Goal: Task Accomplishment & Management: Manage account settings

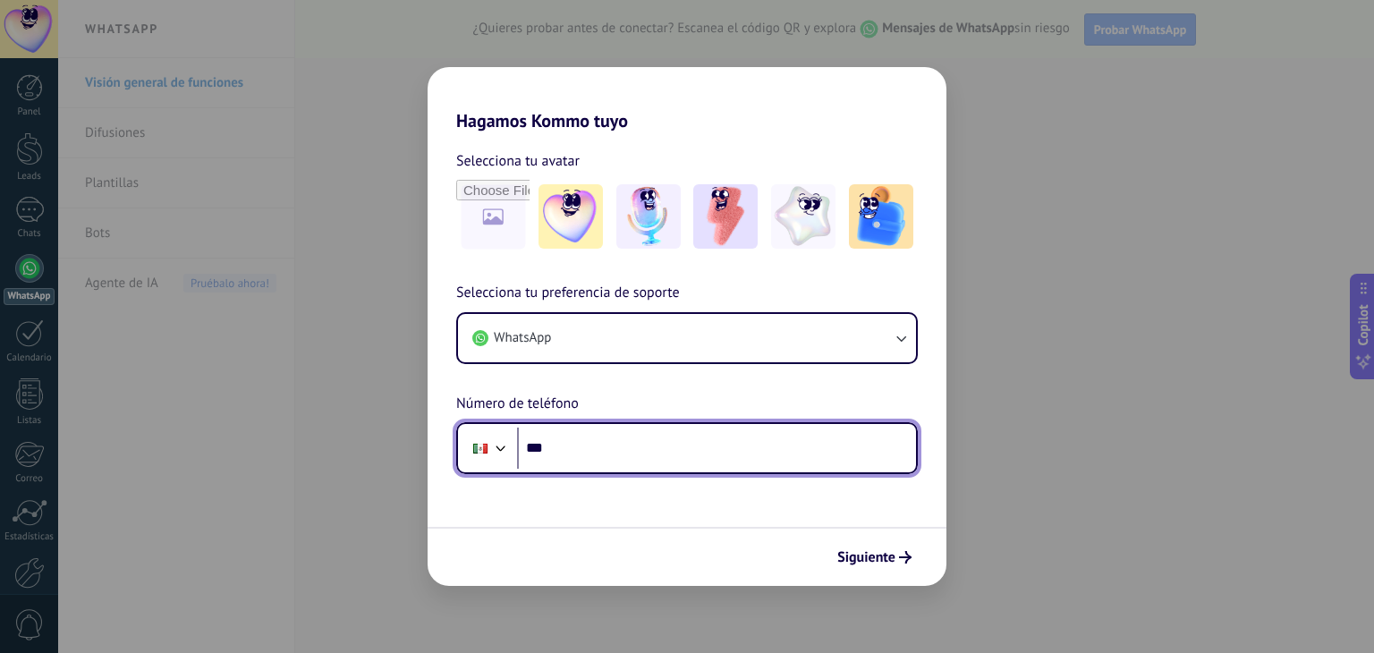
click at [611, 452] on input "***" at bounding box center [716, 448] width 399 height 41
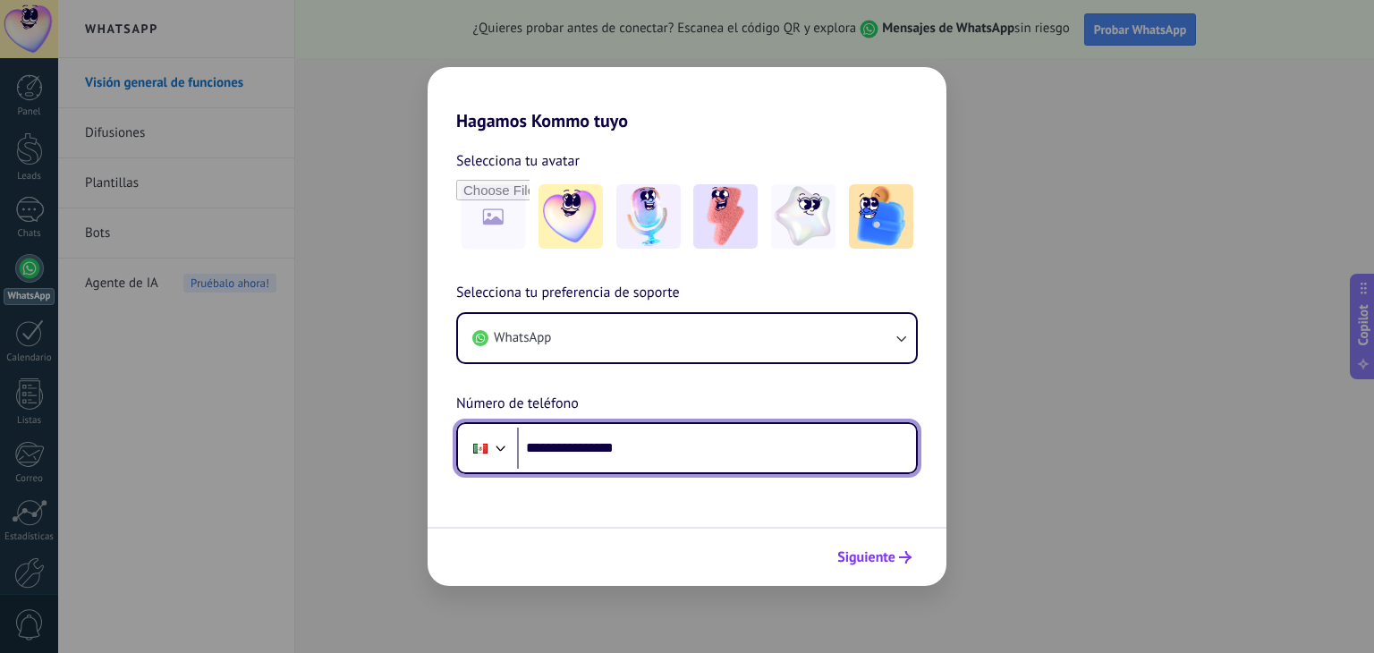
type input "**********"
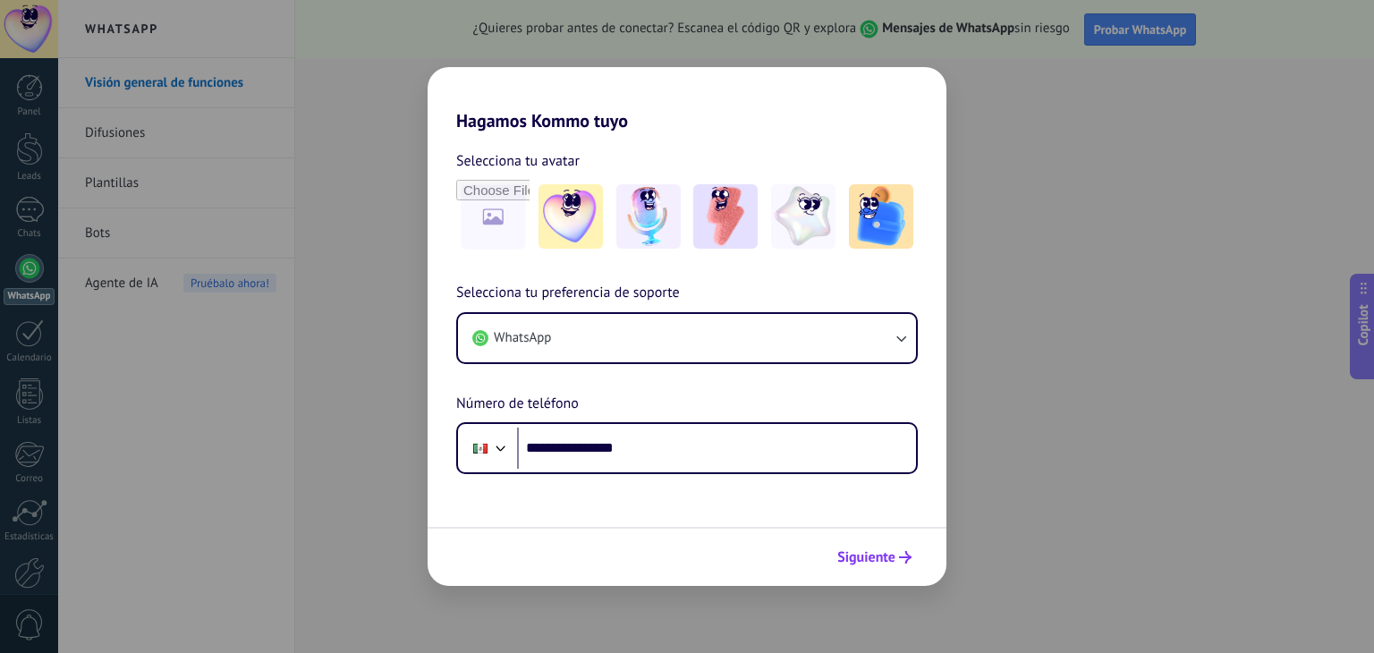
click at [896, 547] on button "Siguiente" at bounding box center [874, 557] width 90 height 30
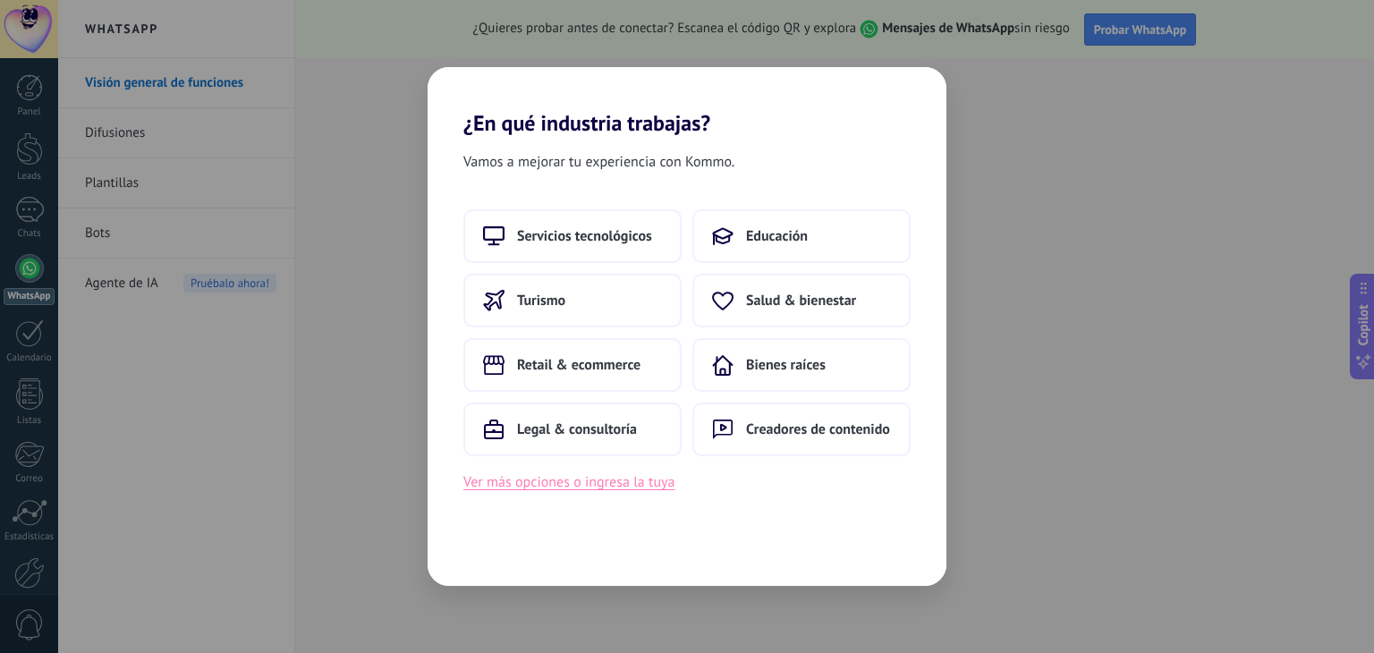
click at [647, 482] on button "Ver más opciones o ingresa la tuya" at bounding box center [568, 482] width 211 height 23
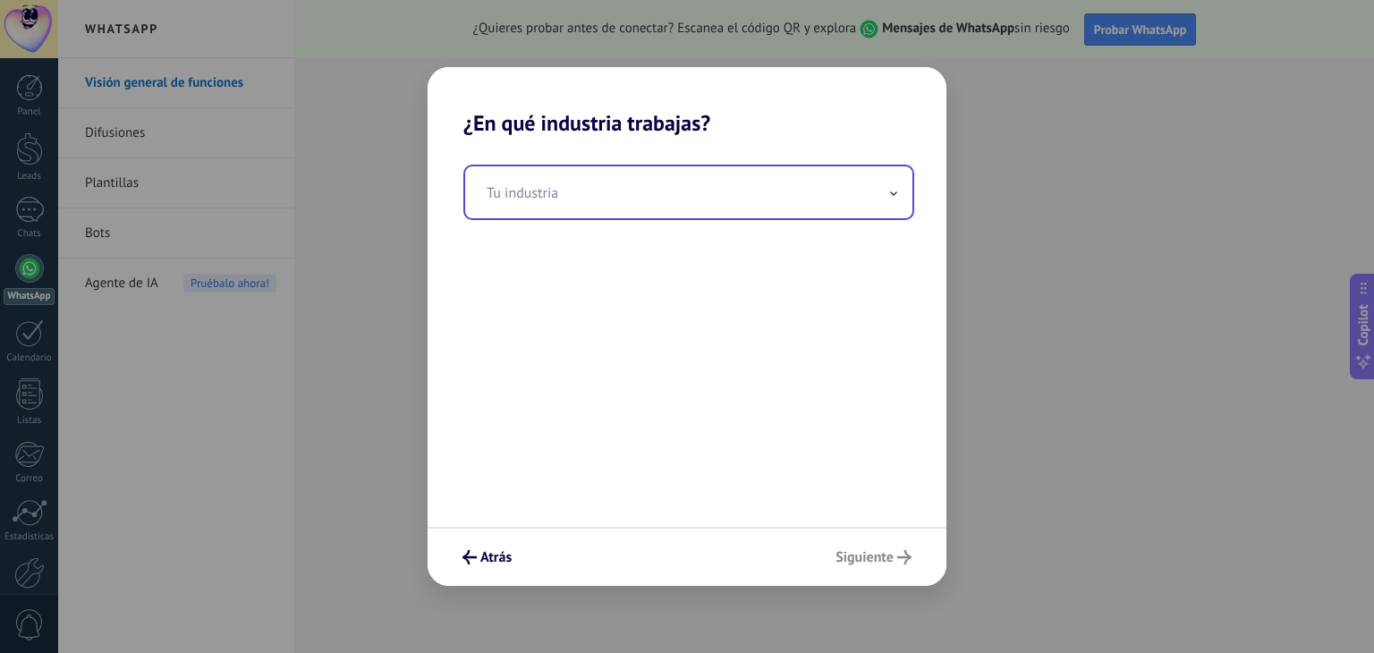
click at [632, 194] on input "text" at bounding box center [688, 192] width 447 height 52
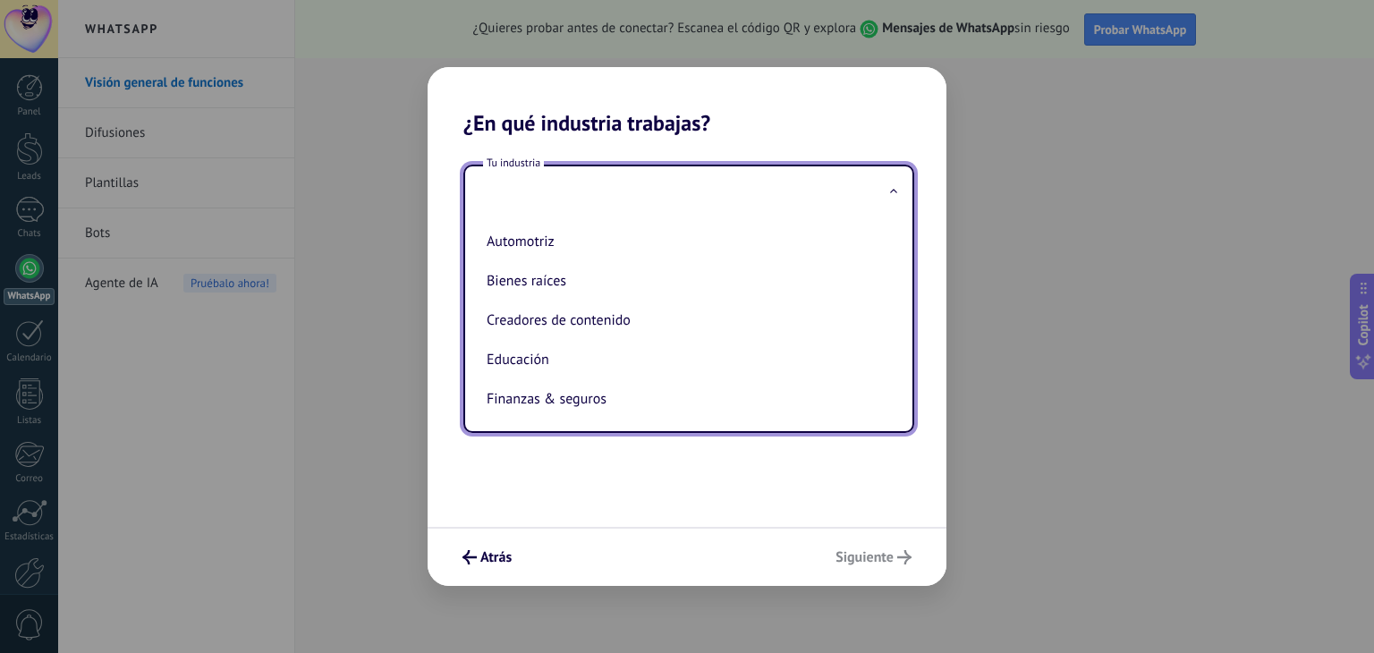
type input "*"
click at [602, 255] on li "Automotriz" at bounding box center [686, 241] width 412 height 39
type input "**********"
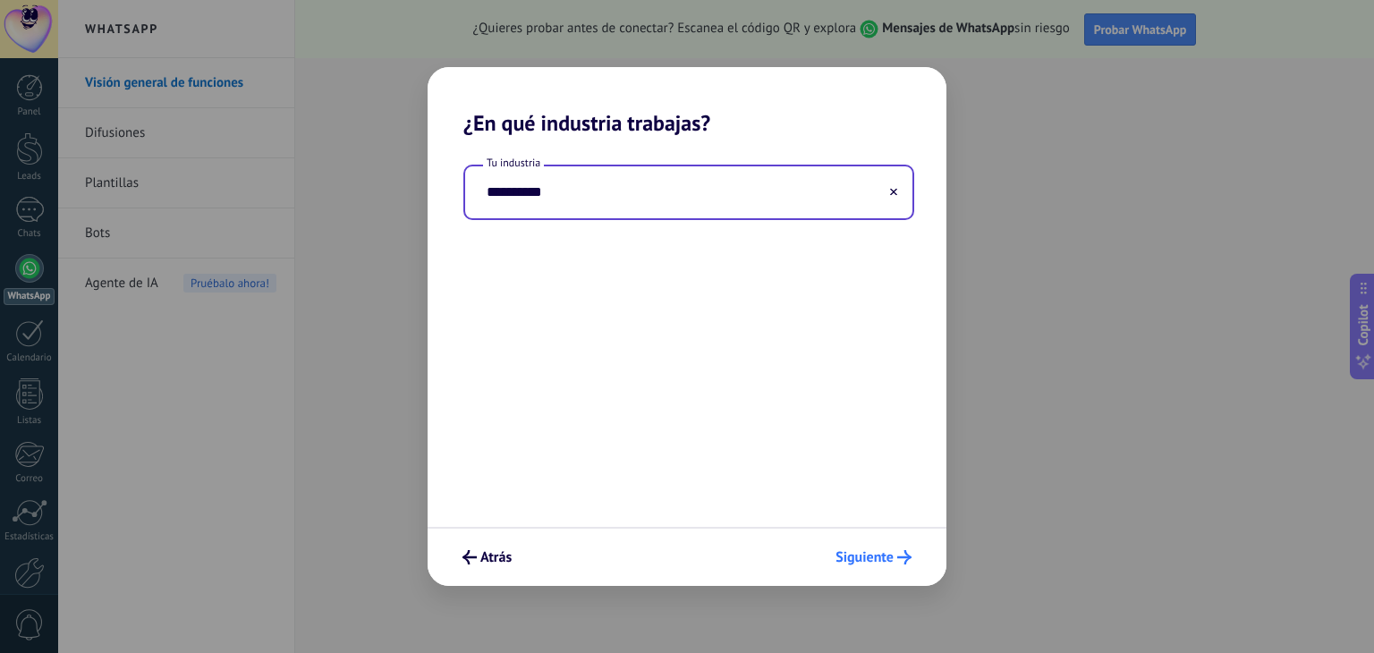
click at [845, 559] on span "Siguiente" at bounding box center [865, 557] width 58 height 13
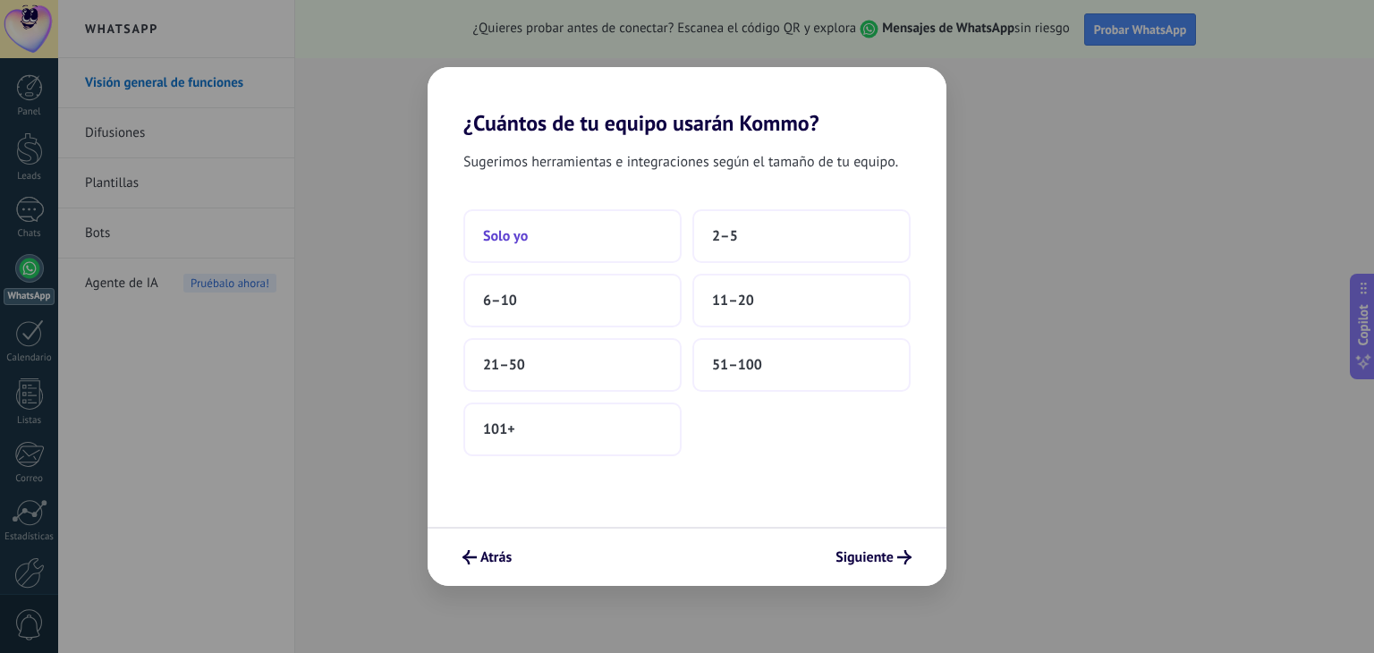
click at [596, 240] on button "Solo yo" at bounding box center [572, 236] width 218 height 54
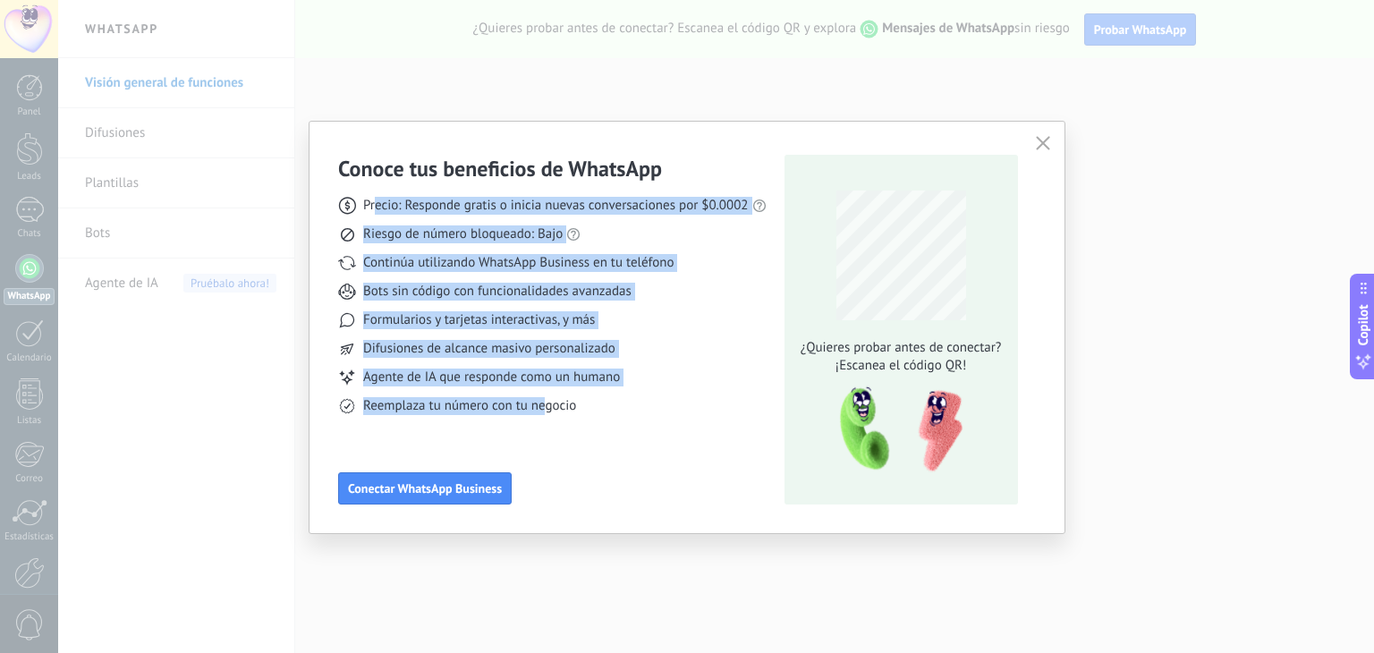
drag, startPoint x: 374, startPoint y: 200, endPoint x: 547, endPoint y: 412, distance: 272.8
click at [547, 412] on div "Precio: Responde gratis o inicia nuevas conversaciones por $0.0002 Riesgo de nú…" at bounding box center [552, 299] width 429 height 233
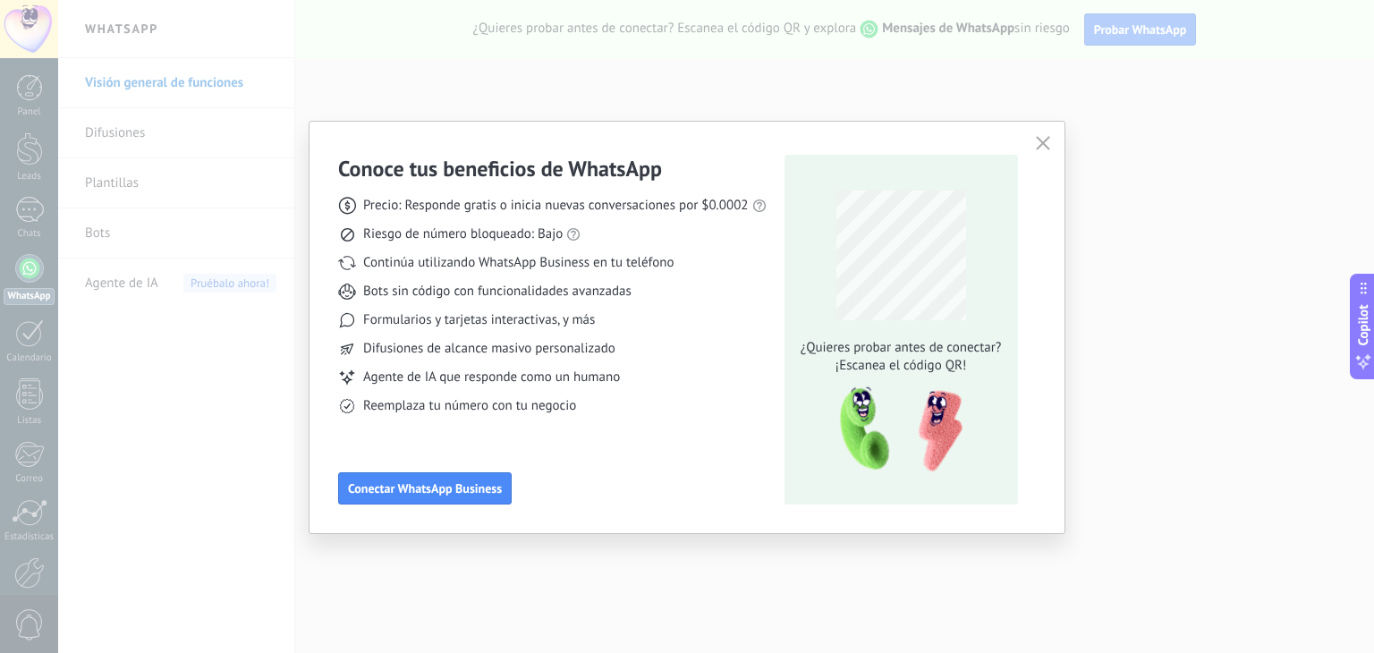
click at [573, 449] on div "Conoce tus beneficios de WhatsApp Precio: Responde gratis o inicia nuevas conve…" at bounding box center [552, 330] width 429 height 350
click at [463, 483] on span "Conectar WhatsApp Business" at bounding box center [425, 488] width 154 height 13
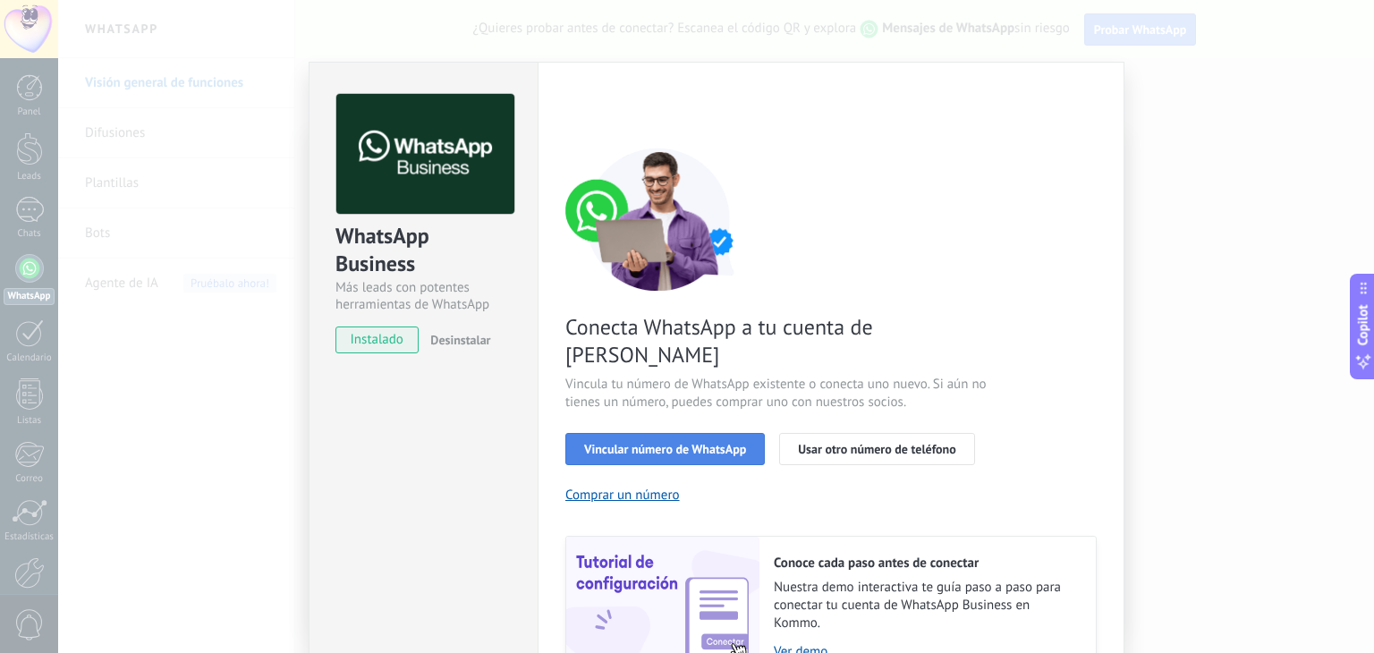
click at [640, 443] on span "Vincular número de WhatsApp" at bounding box center [665, 449] width 162 height 13
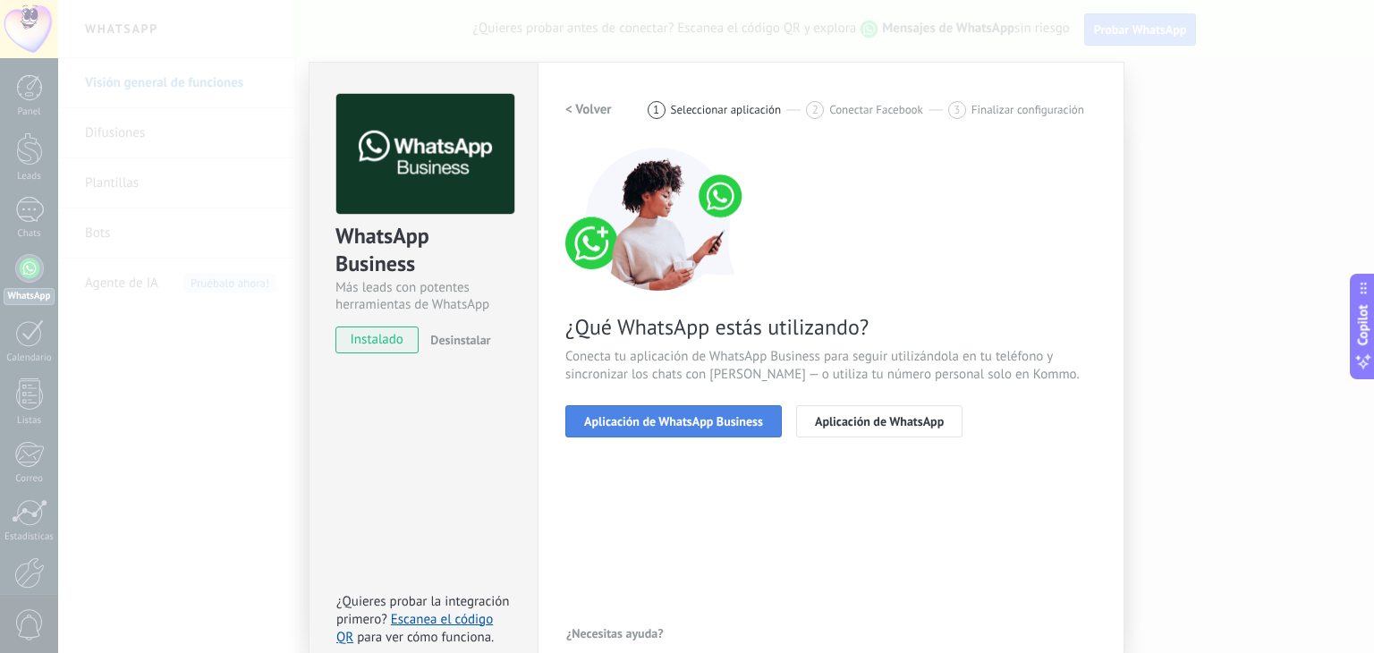
click at [631, 427] on span "Aplicación de WhatsApp Business" at bounding box center [673, 421] width 179 height 13
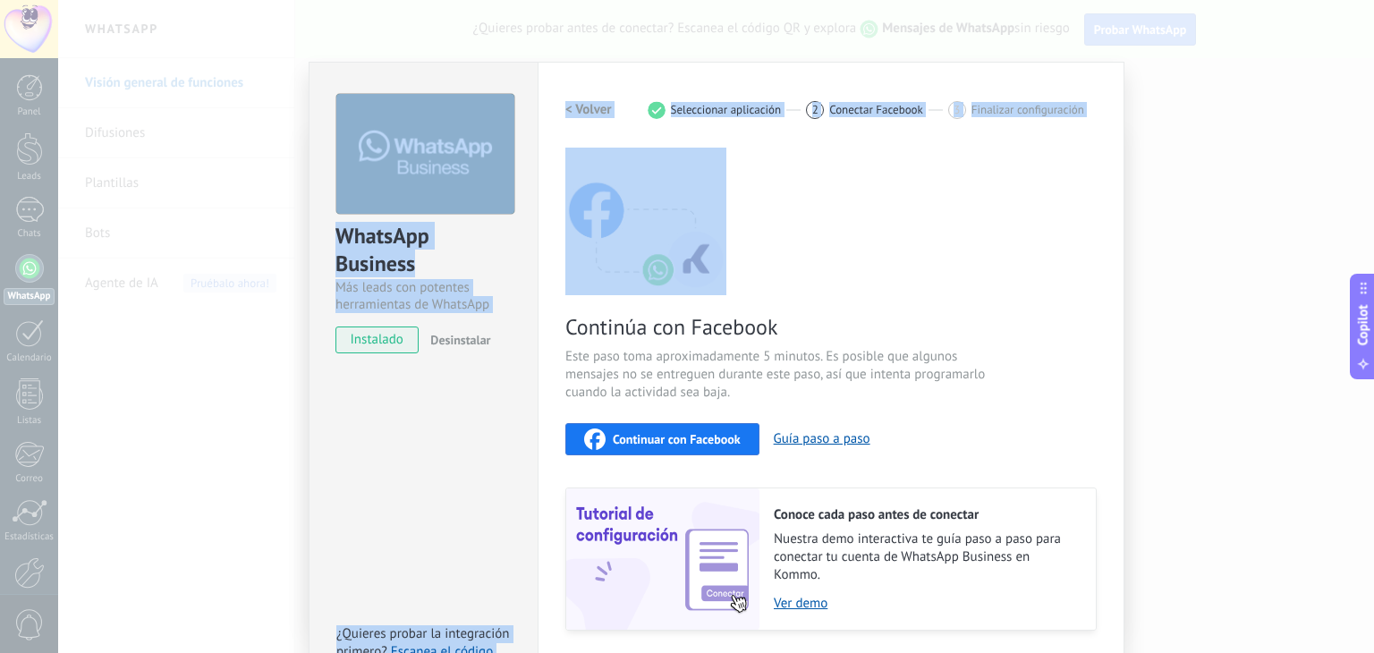
drag, startPoint x: 1115, startPoint y: 230, endPoint x: 1153, endPoint y: 381, distance: 156.0
click at [1153, 381] on div "WhatsApp Business Más leads con potentes herramientas de WhatsApp instalado Des…" at bounding box center [716, 326] width 1316 height 653
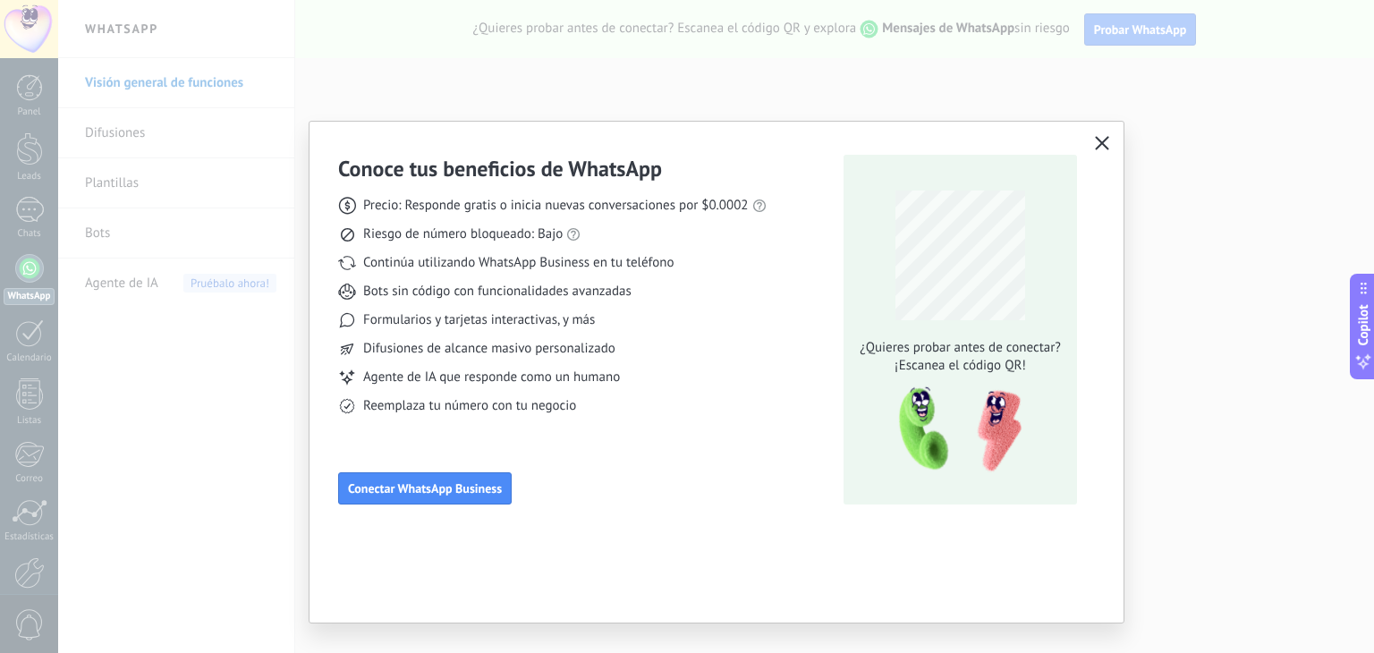
click at [1153, 381] on div "Conoce tus beneficios de WhatsApp Precio: Responde gratis o inicia nuevas conve…" at bounding box center [687, 326] width 1374 height 653
click at [1102, 140] on icon "button" at bounding box center [1102, 143] width 14 height 14
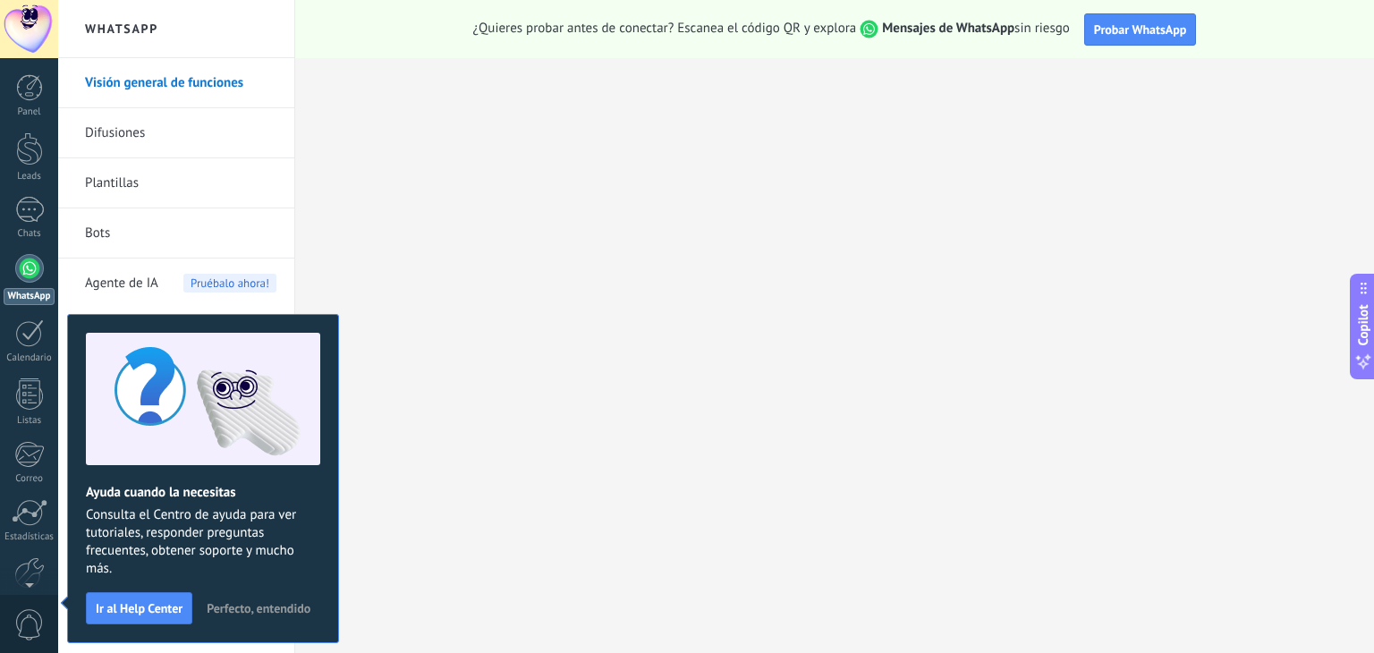
click at [30, 262] on div at bounding box center [29, 268] width 29 height 29
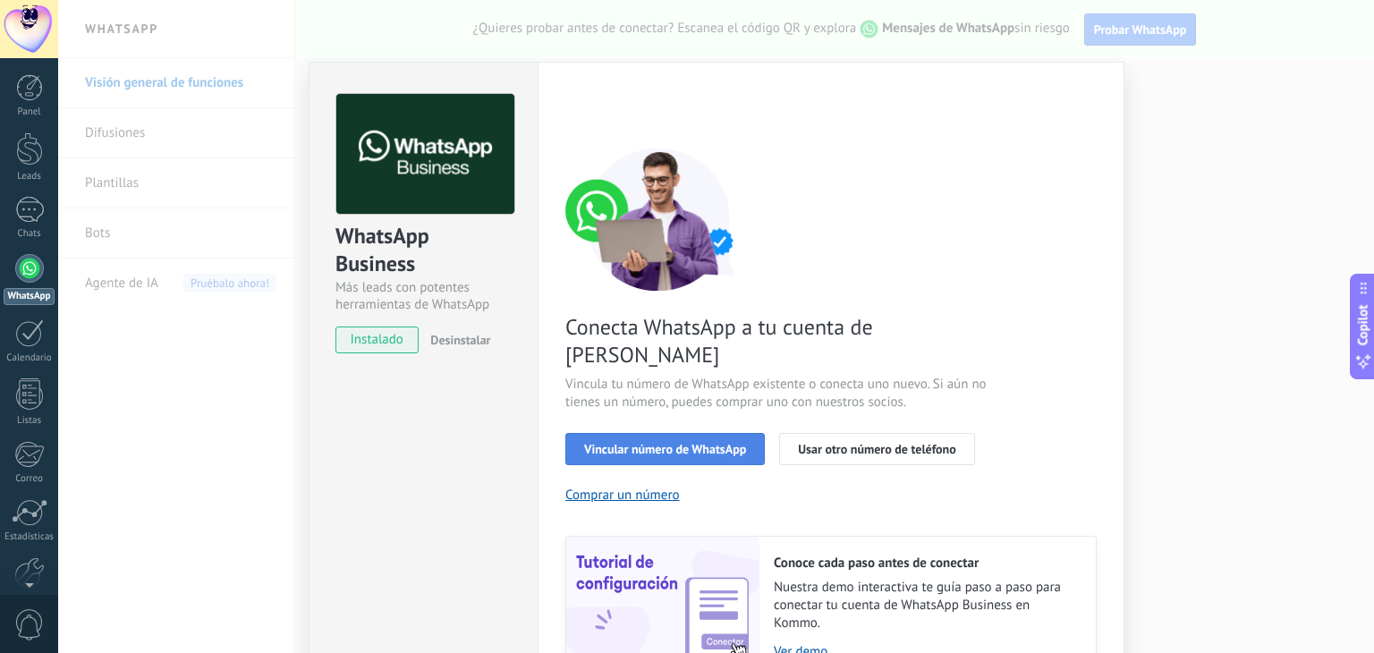
click at [709, 433] on button "Vincular número de WhatsApp" at bounding box center [665, 449] width 200 height 32
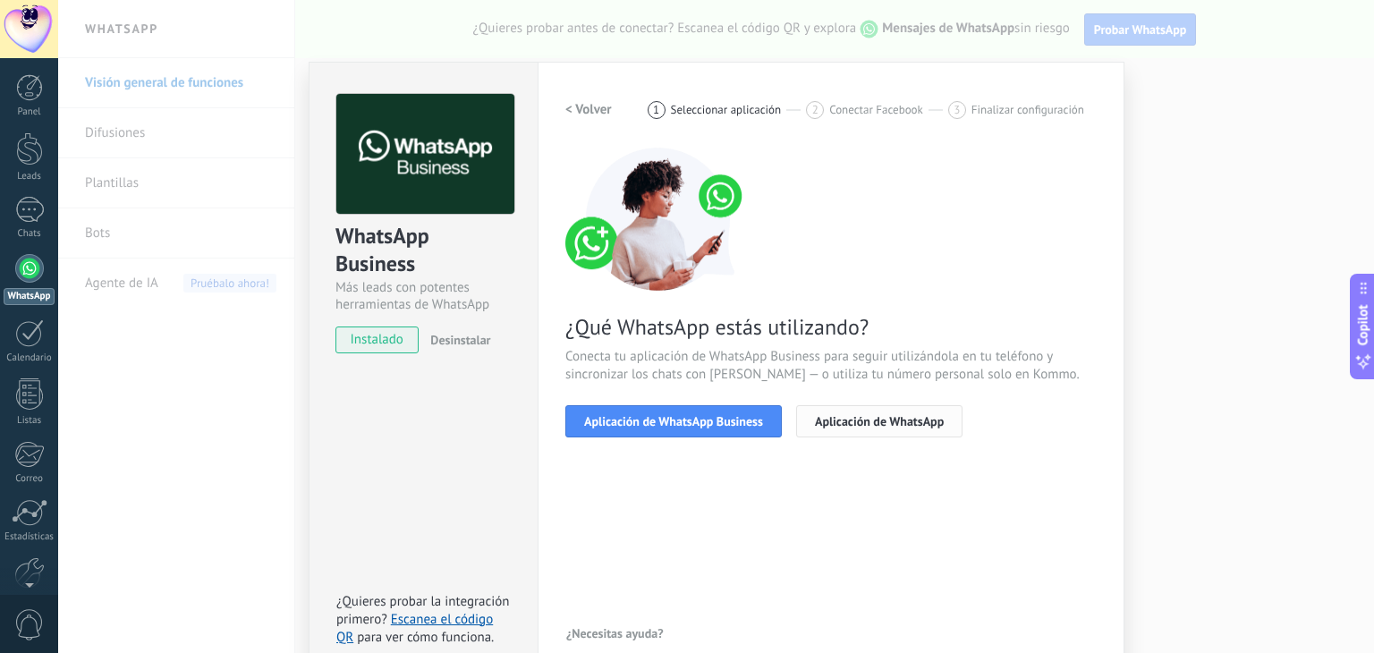
click at [822, 424] on span "Aplicación de WhatsApp" at bounding box center [879, 421] width 129 height 13
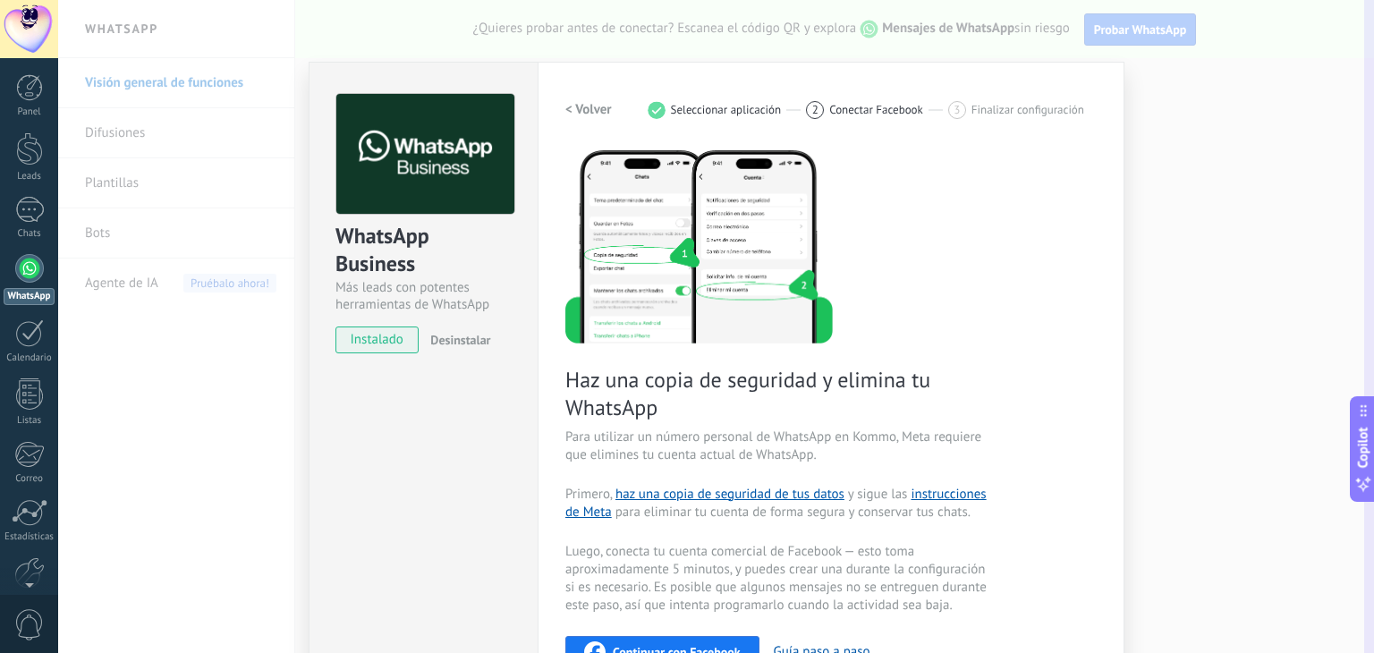
drag, startPoint x: 1363, startPoint y: 296, endPoint x: 1357, endPoint y: 420, distance: 123.6
click at [1357, 420] on div "Copilot" at bounding box center [1364, 449] width 19 height 90
click at [1034, 387] on div "Haz una copia de seguridad y elimina tu WhatsApp Para utilizar un número person…" at bounding box center [830, 496] width 531 height 696
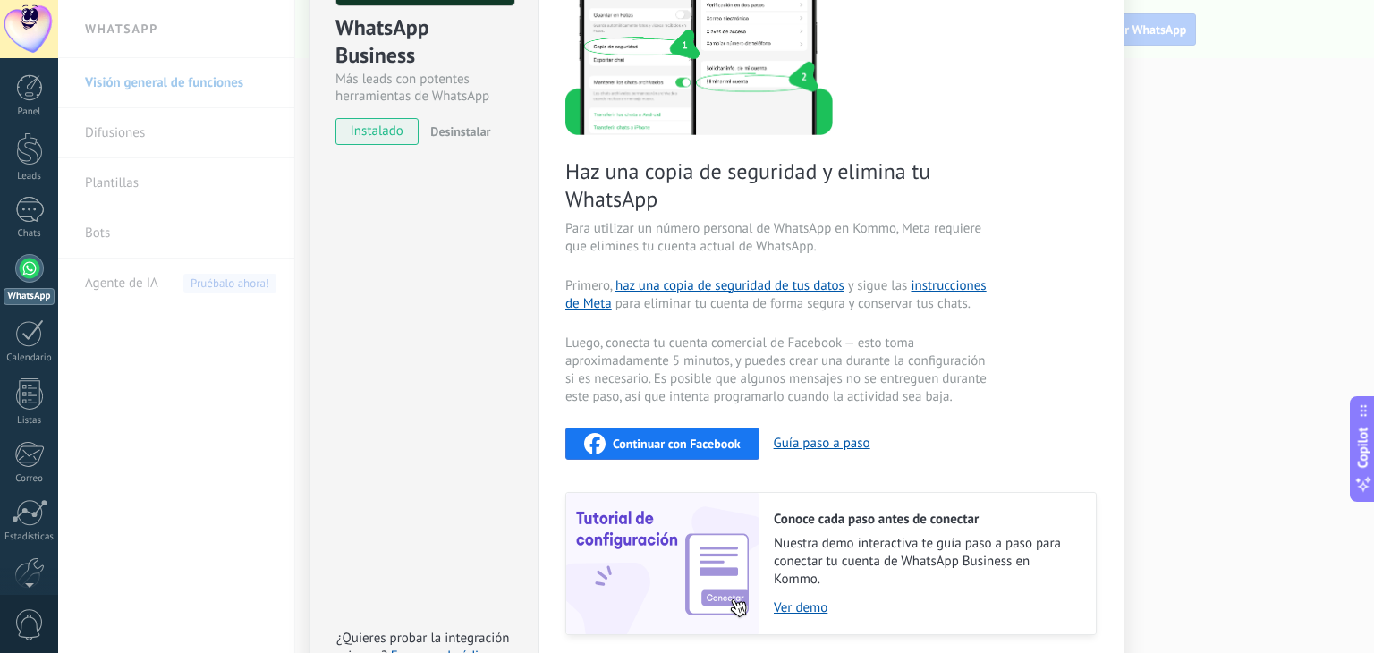
scroll to position [268, 0]
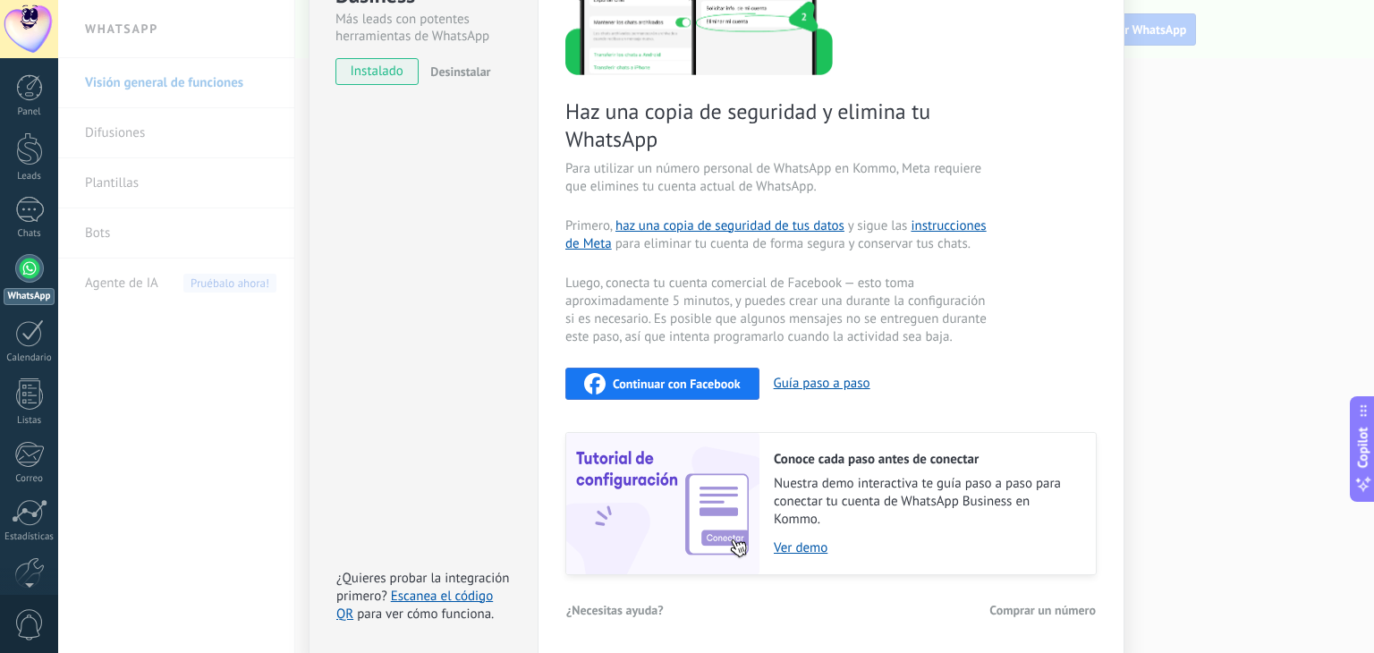
click at [1192, 556] on div "WhatsApp Business Más leads con potentes herramientas de WhatsApp instalado Des…" at bounding box center [716, 326] width 1316 height 653
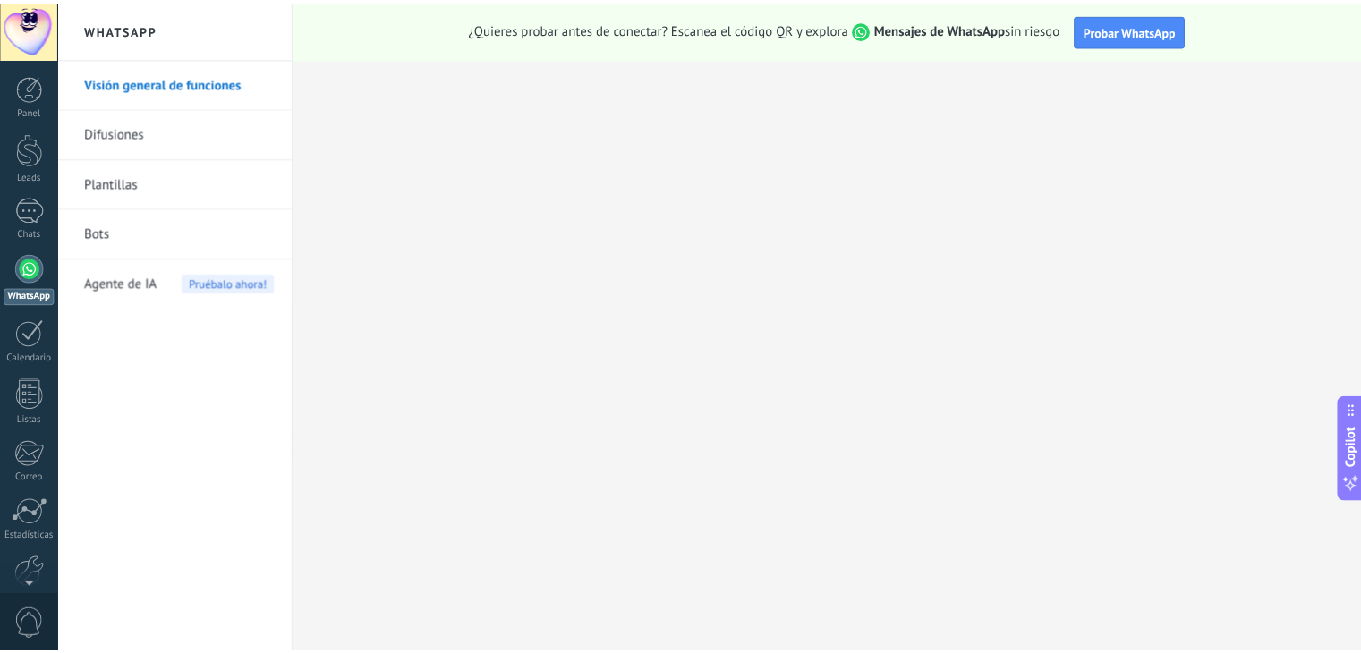
scroll to position [0, 0]
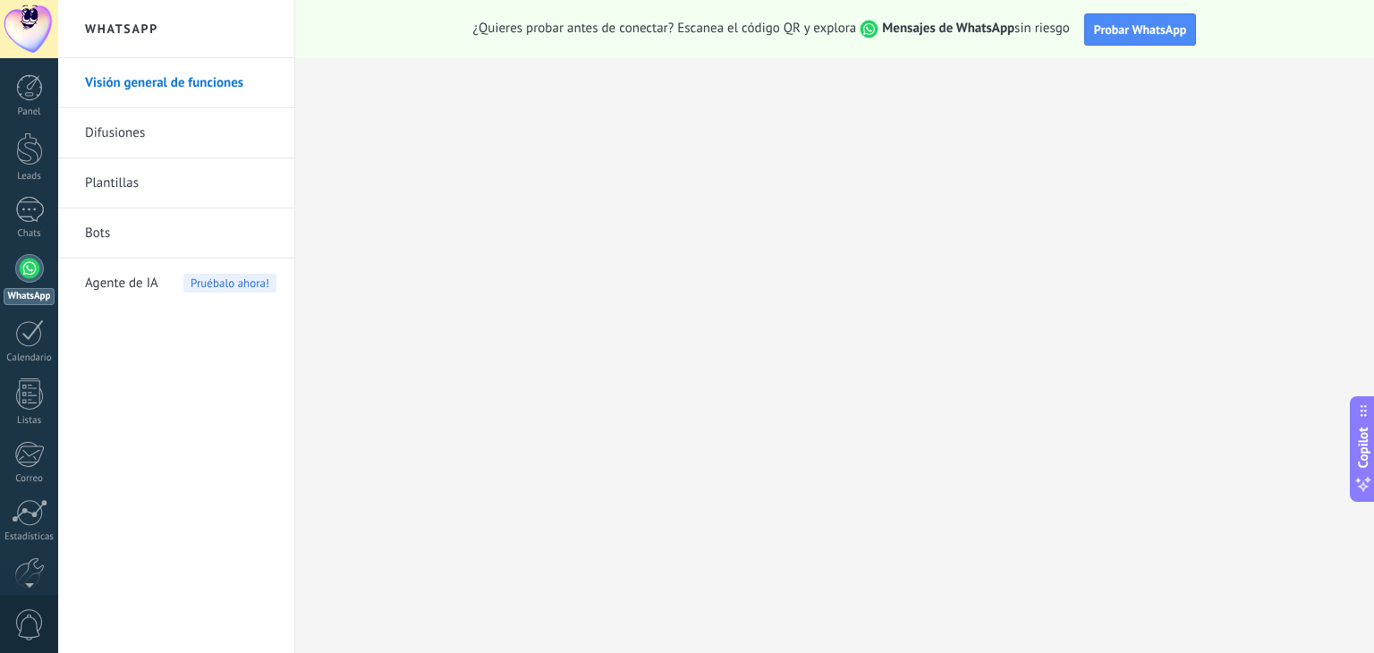
click at [130, 181] on link "Plantillas" at bounding box center [180, 183] width 191 height 50
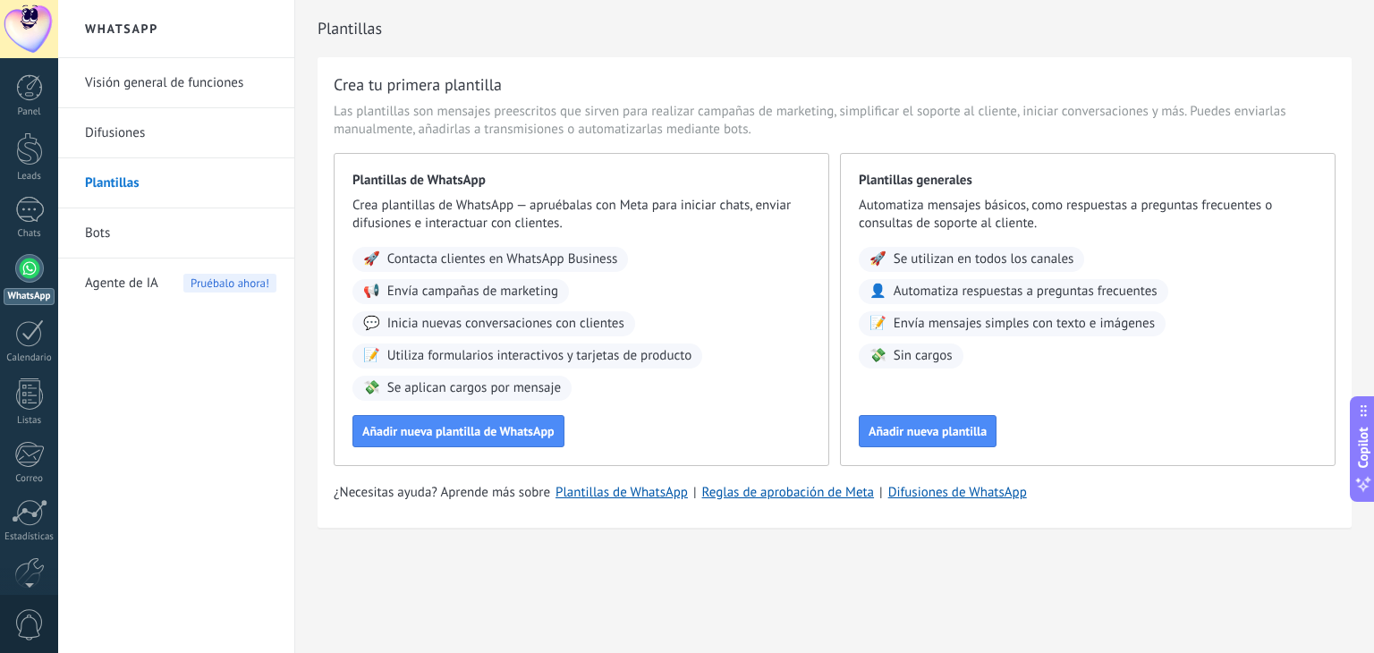
click at [498, 582] on div "Plantillas Crea tu primera plantilla Las plantillas son mensajes preescritos qu…" at bounding box center [834, 302] width 1079 height 604
click at [471, 258] on span "Contacta clientes en WhatsApp Business" at bounding box center [502, 260] width 231 height 18
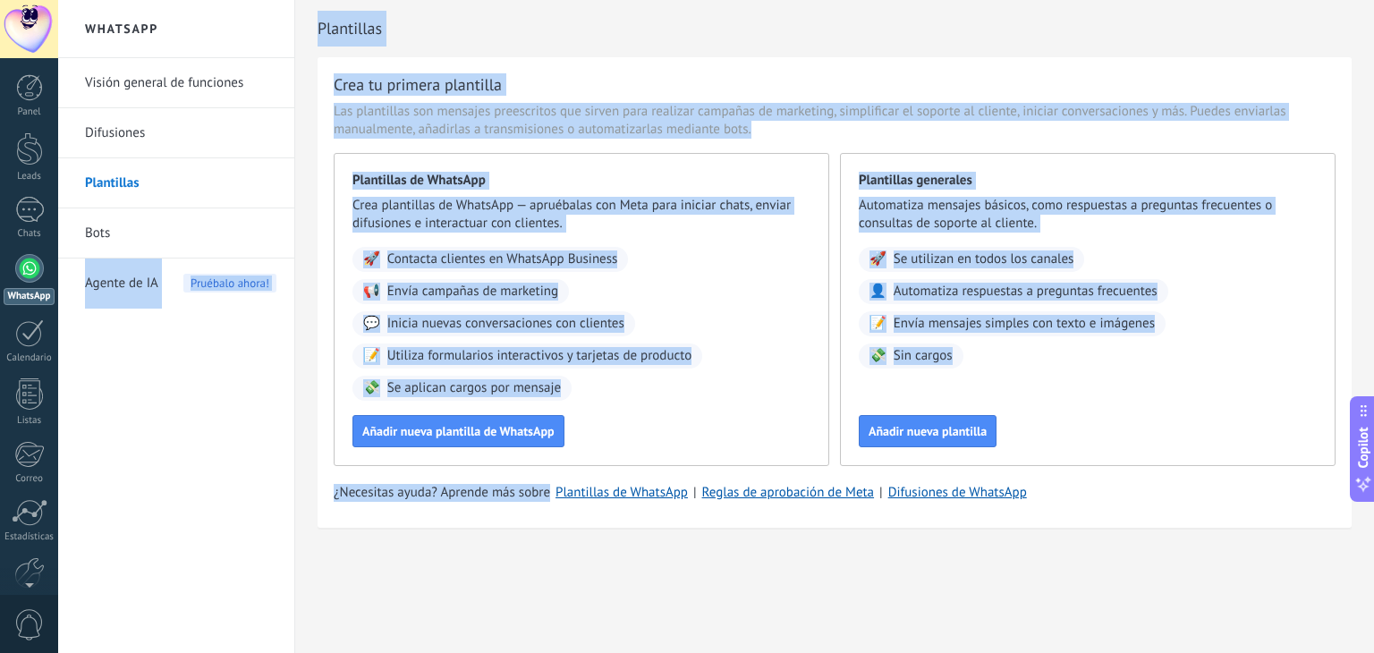
drag, startPoint x: 404, startPoint y: 521, endPoint x: 51, endPoint y: 255, distance: 442.1
click at [51, 255] on body ".abccls-1,.abccls-2{fill-rule:evenodd}.abccls-2{fill:#fff} .abfcls-1{fill:none}…" at bounding box center [687, 326] width 1374 height 653
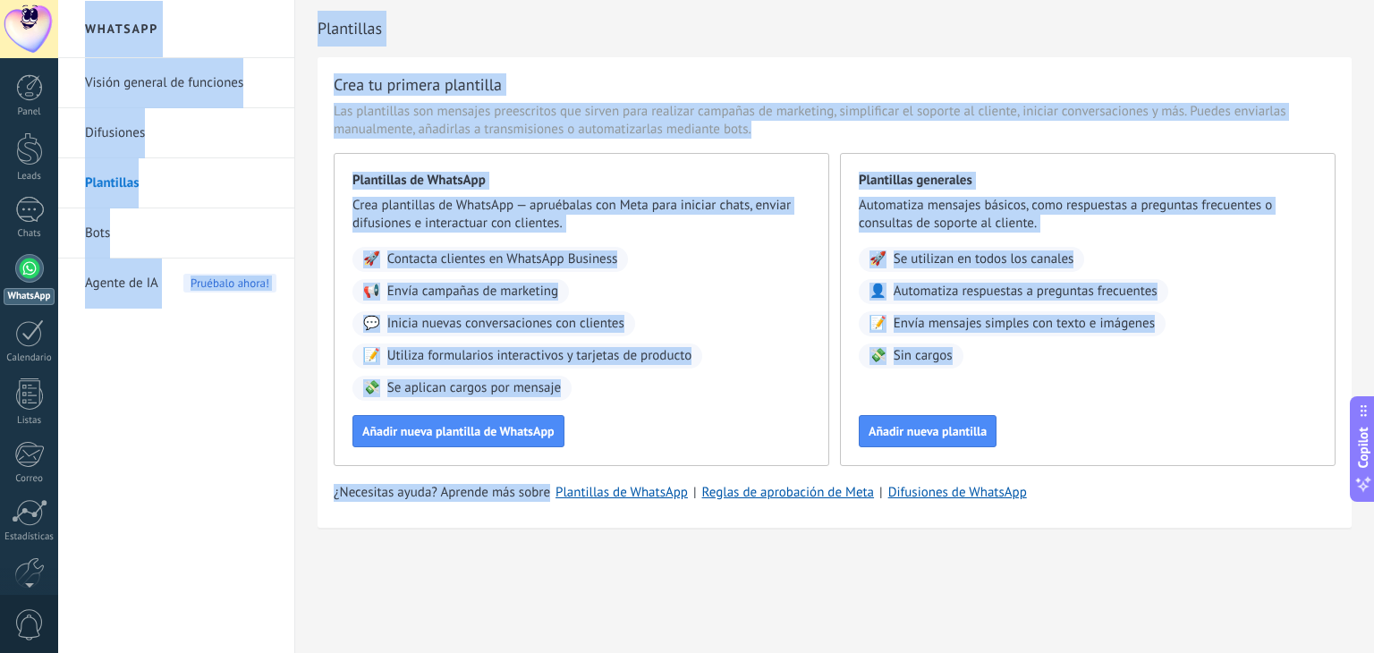
click at [157, 412] on div "Visión general de funciones Difusiones Plantillas Bots Agente de IA Pruébalo ah…" at bounding box center [176, 355] width 236 height 595
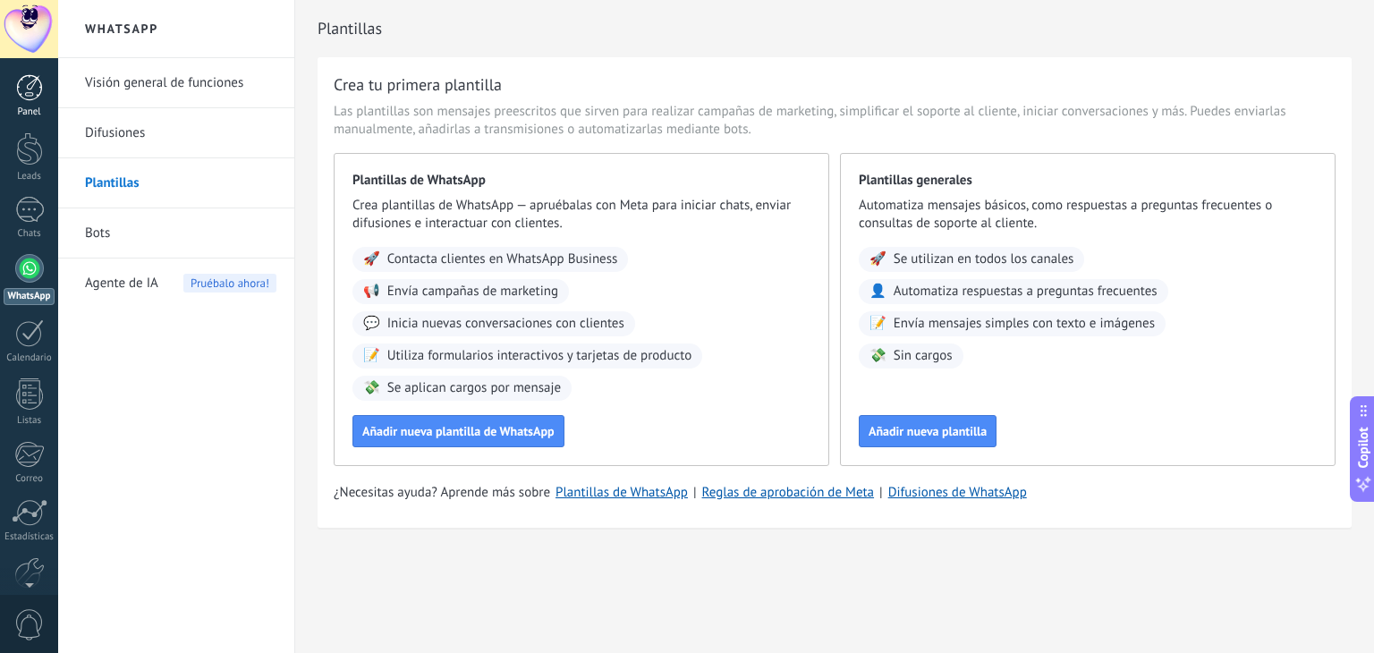
click at [38, 90] on div at bounding box center [29, 87] width 27 height 27
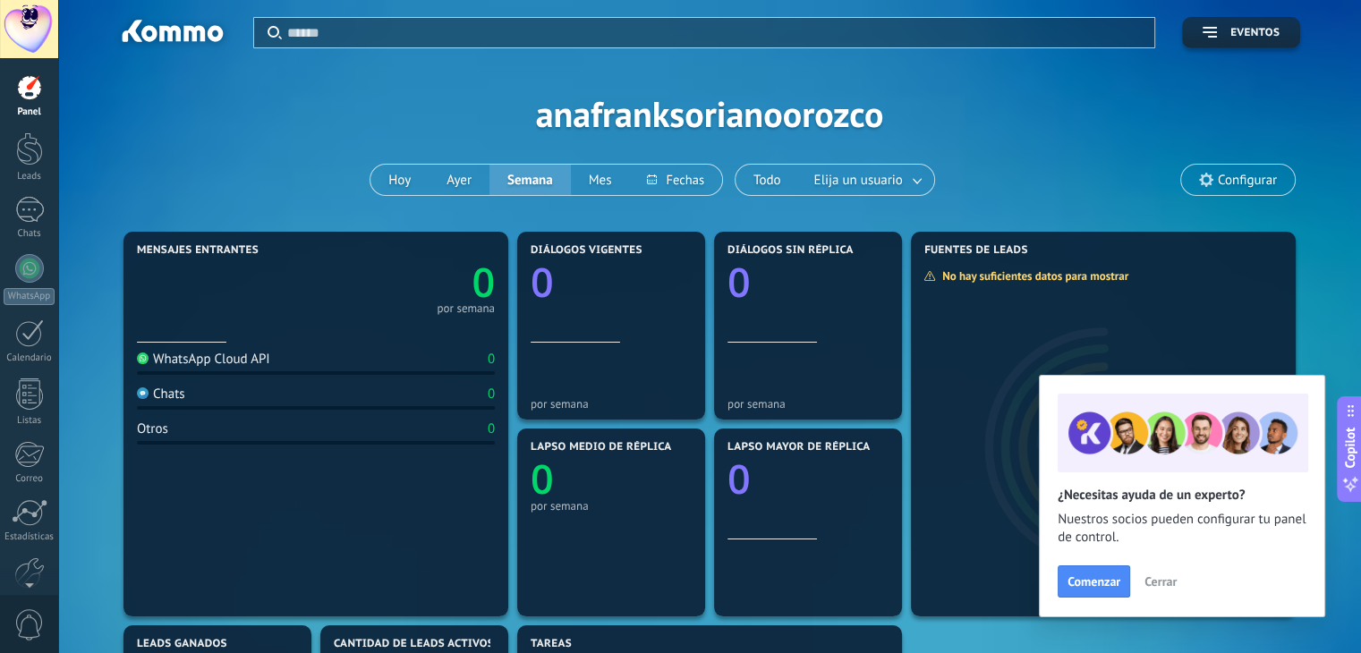
click at [1159, 581] on span "Cerrar" at bounding box center [1160, 581] width 32 height 13
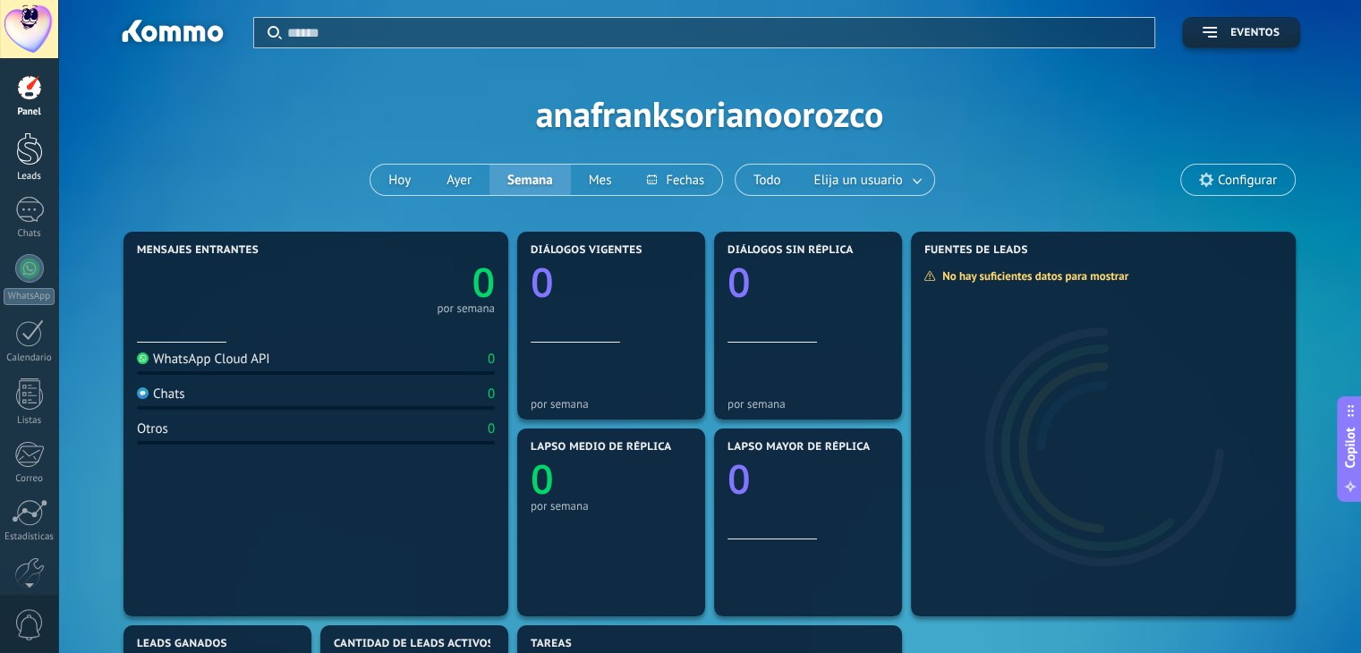
click at [43, 157] on link "Leads" at bounding box center [29, 157] width 58 height 50
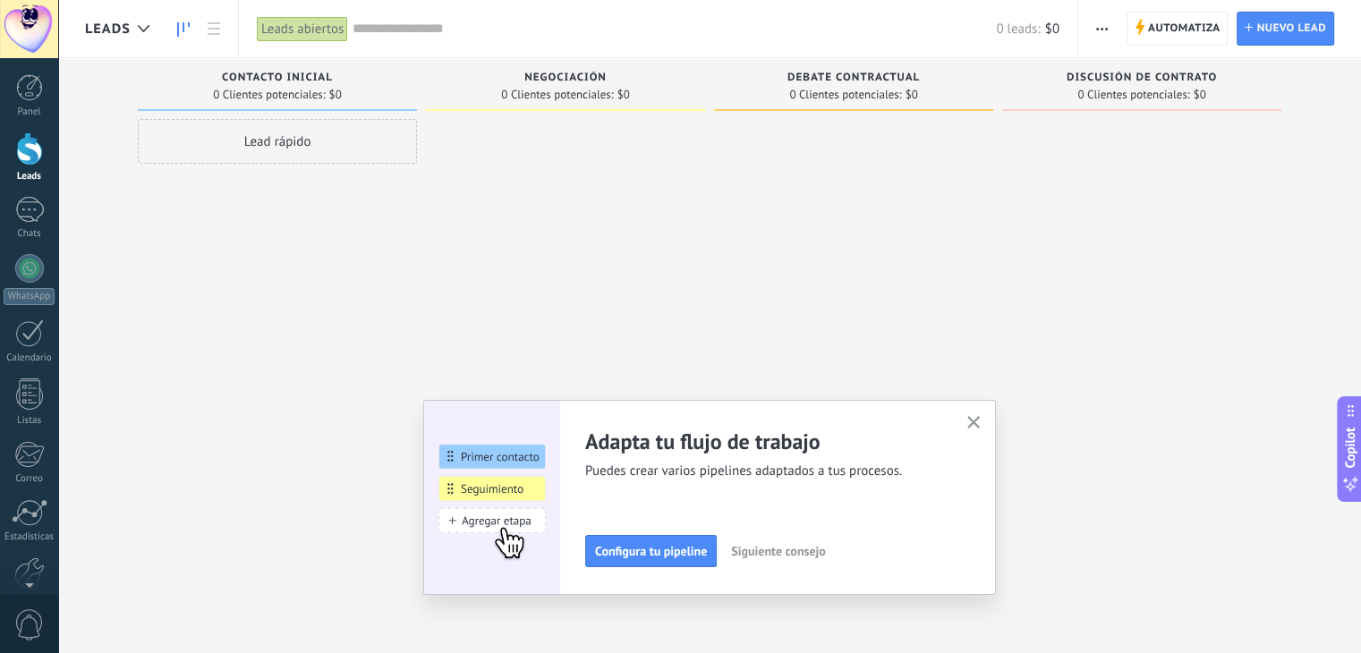
click at [985, 430] on button "button" at bounding box center [974, 424] width 22 height 24
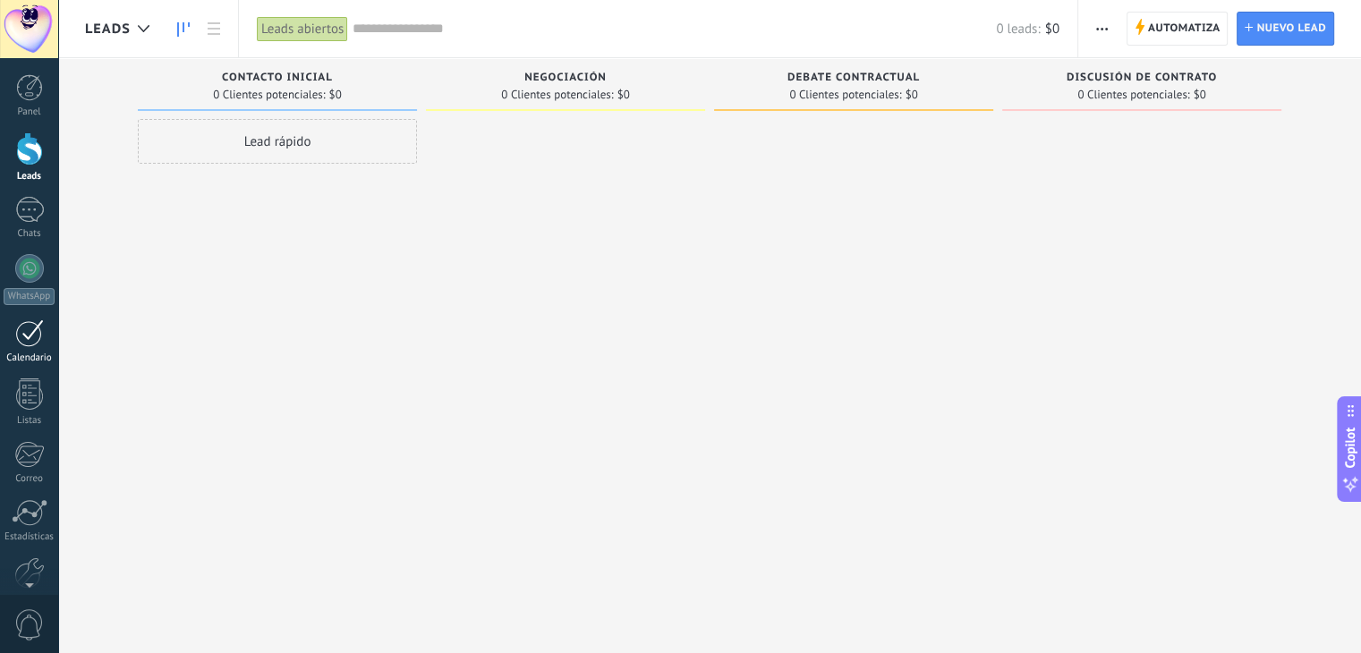
click at [38, 335] on div at bounding box center [29, 333] width 29 height 28
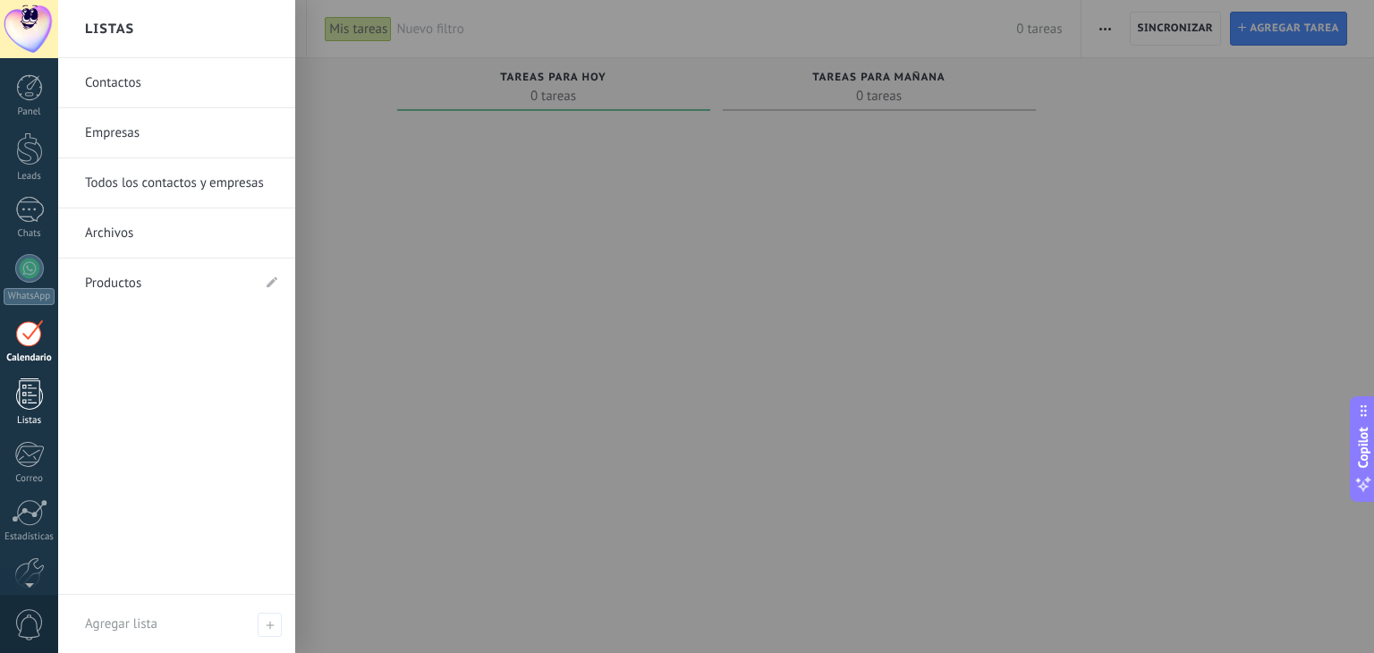
click at [10, 388] on link "Listas" at bounding box center [29, 402] width 58 height 48
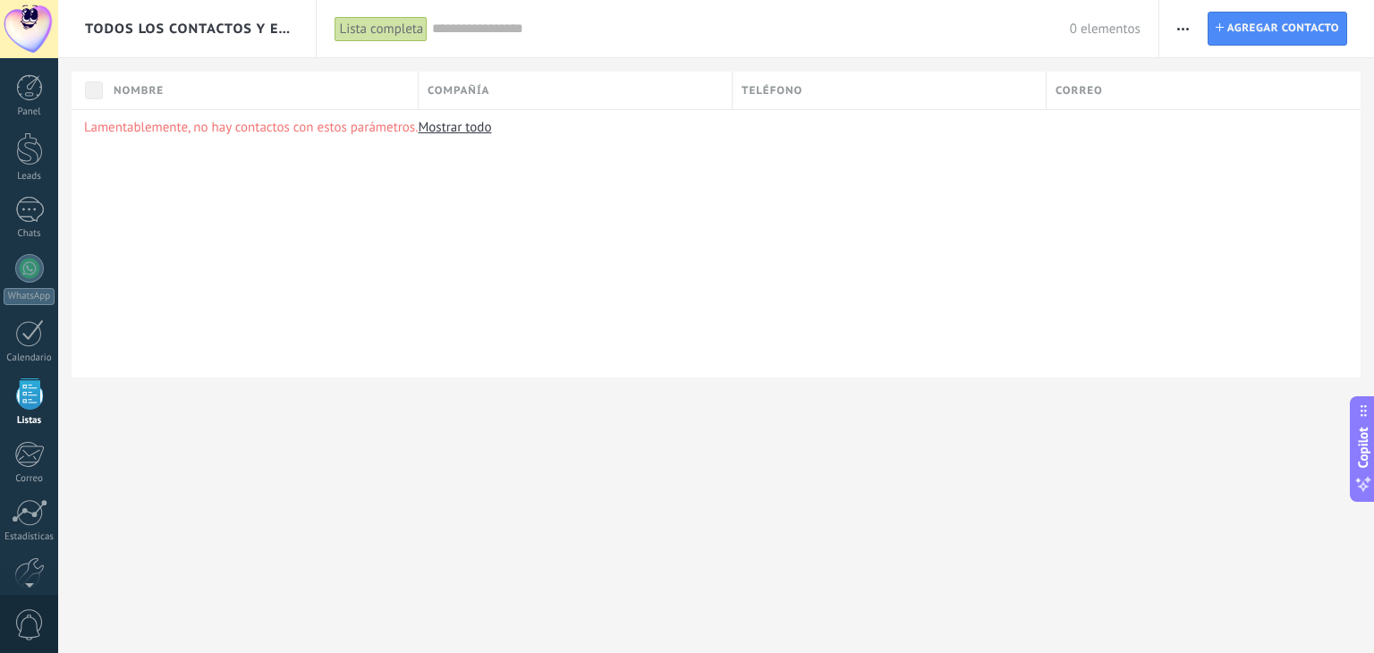
scroll to position [46, 0]
click at [289, 409] on div "Todos los contactos y empresas Lista completa Aplicar 0 elementos Lista complet…" at bounding box center [716, 218] width 1316 height 436
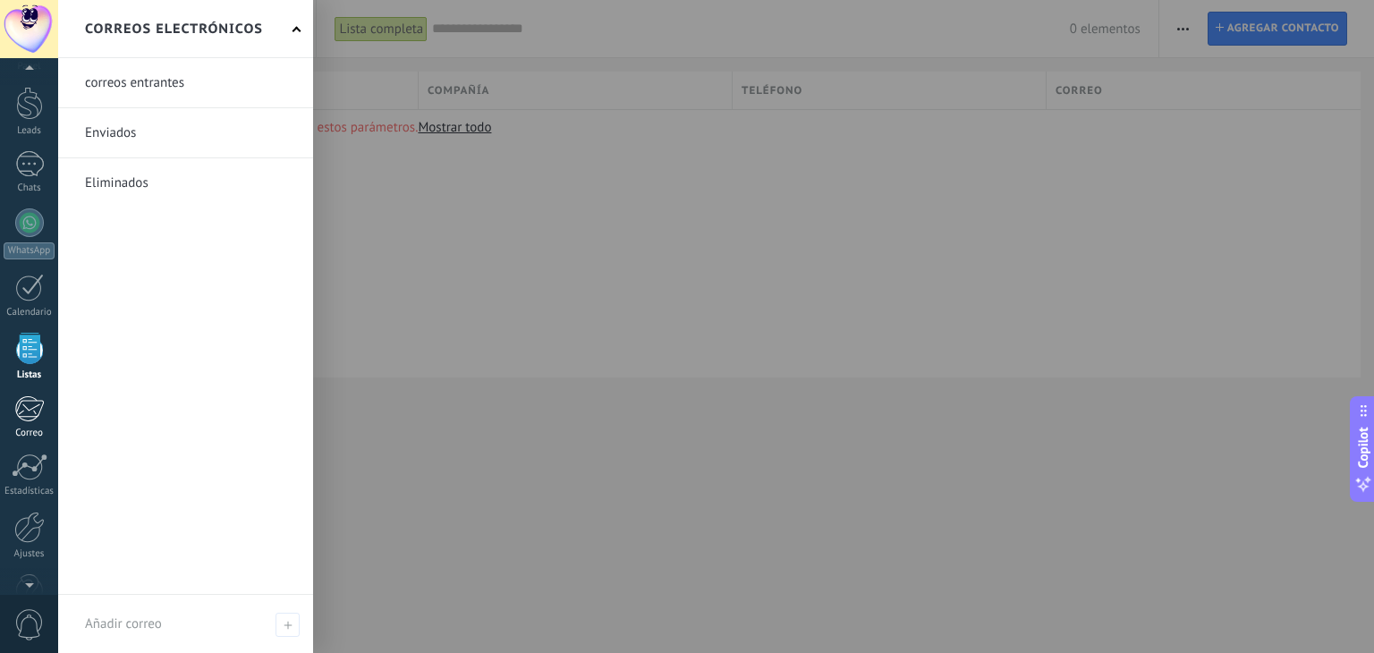
click at [30, 413] on div at bounding box center [29, 408] width 30 height 27
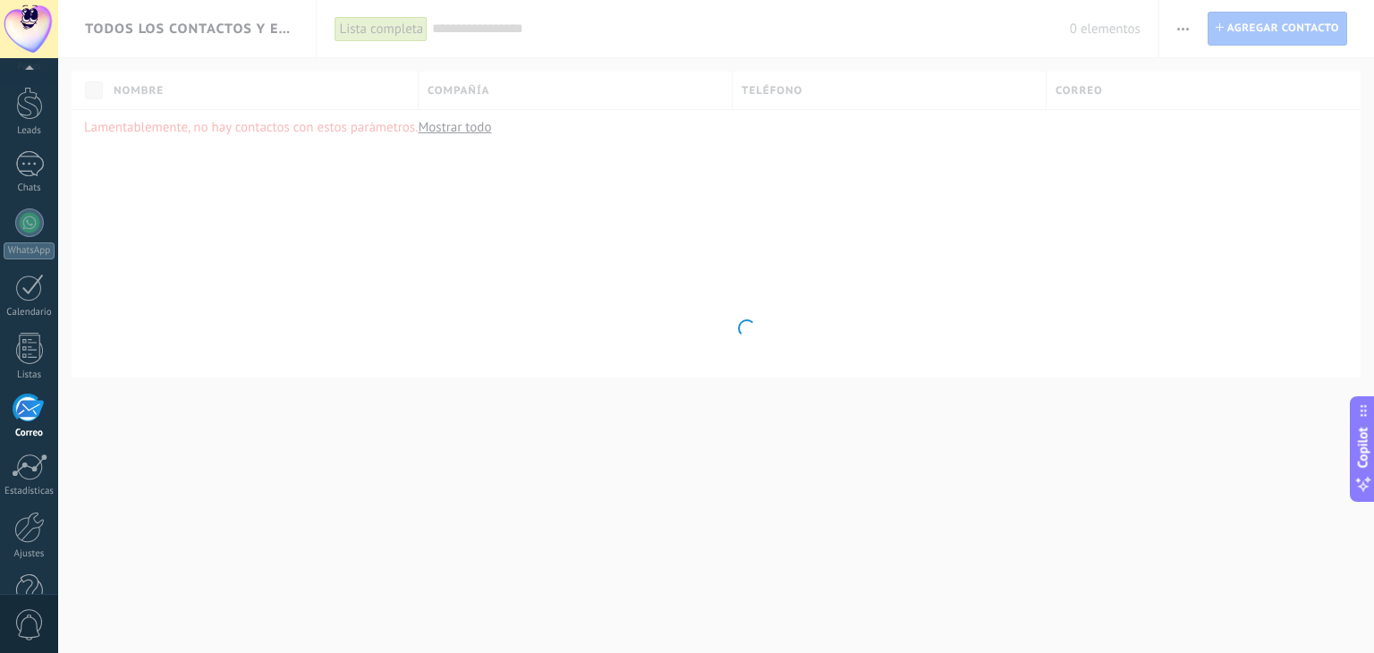
scroll to position [90, 0]
